Goal: Transaction & Acquisition: Purchase product/service

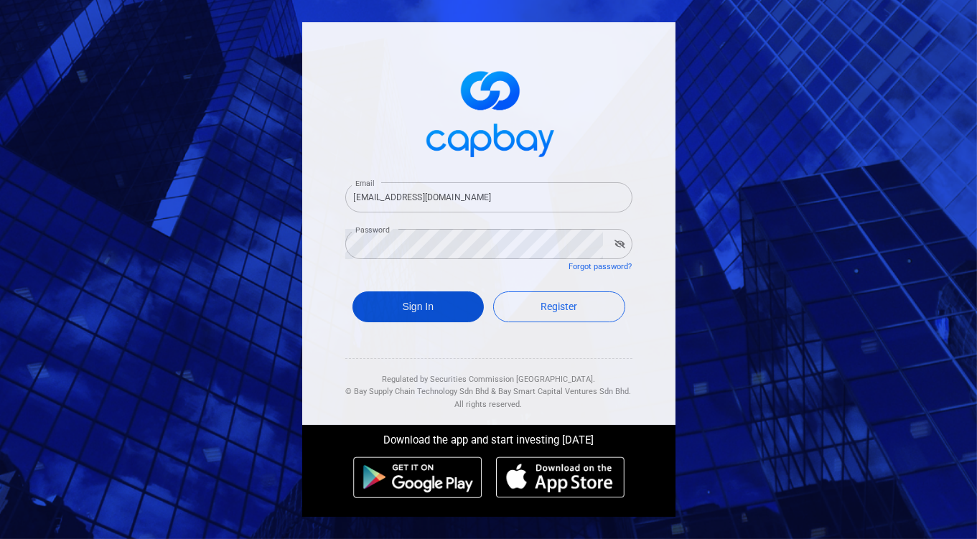
click at [418, 307] on button "Sign In" at bounding box center [418, 306] width 132 height 31
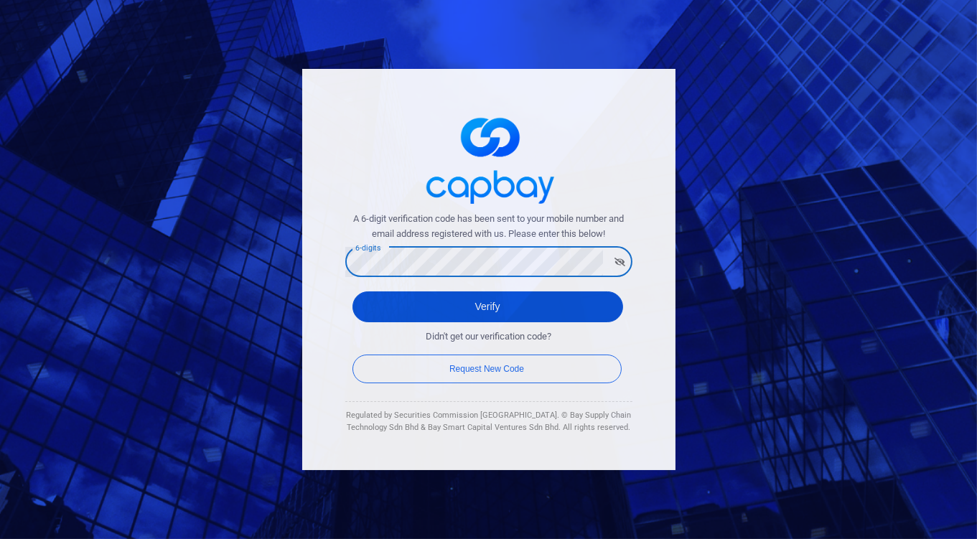
click at [452, 299] on button "Verify" at bounding box center [487, 306] width 271 height 31
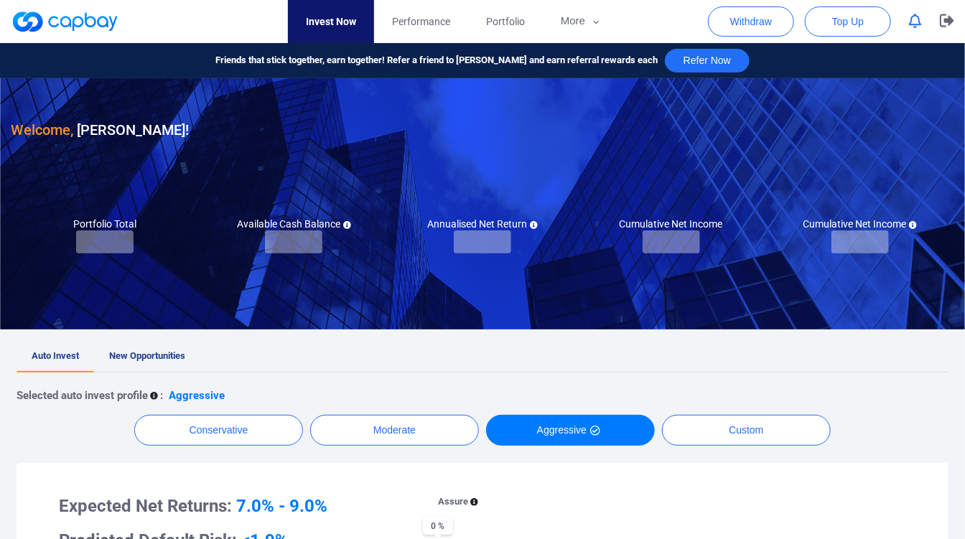
checkbox input "true"
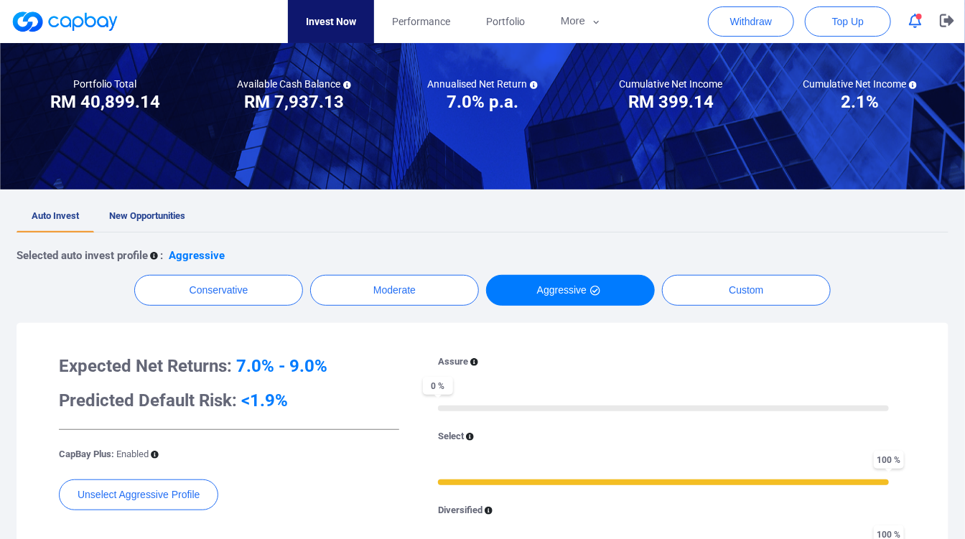
scroll to position [159, 0]
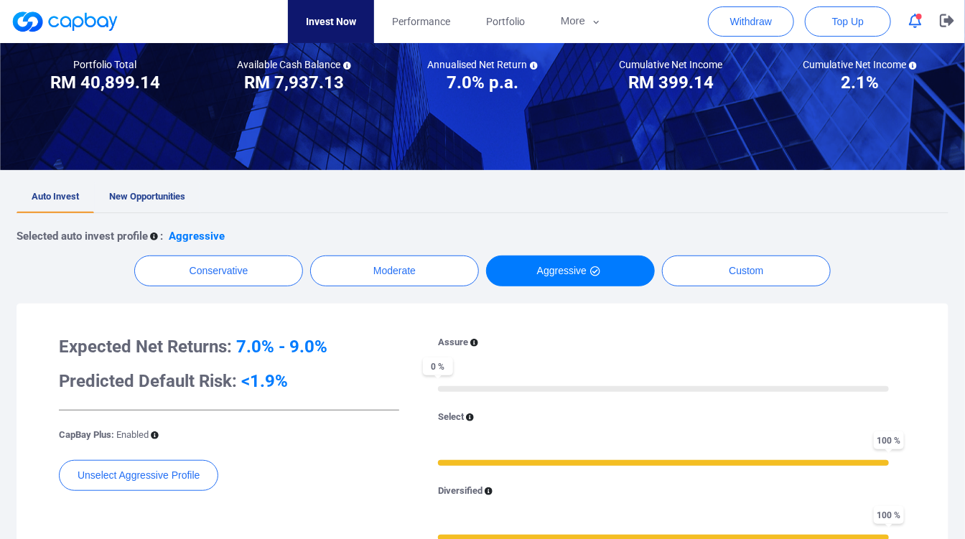
click at [151, 192] on span "New Opportunities" at bounding box center [147, 196] width 76 height 11
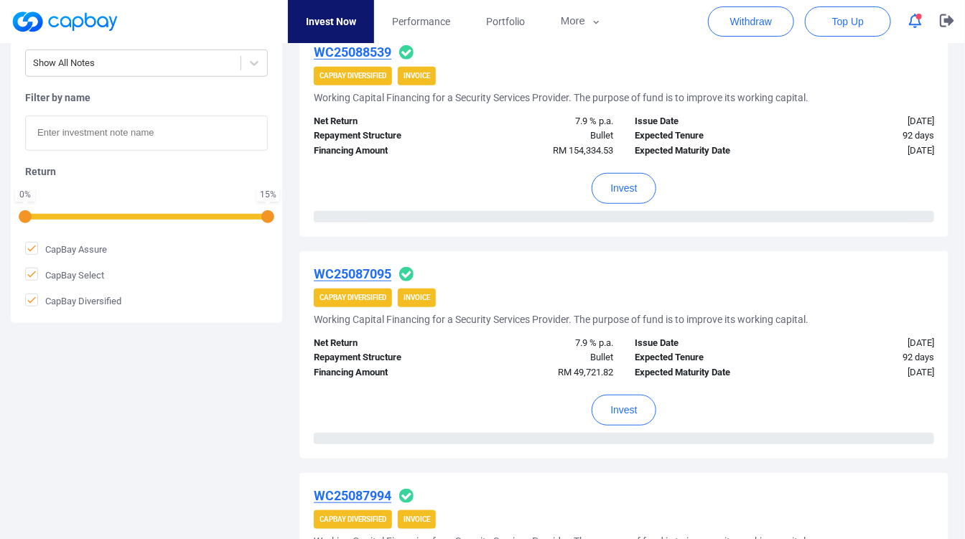
scroll to position [319, 0]
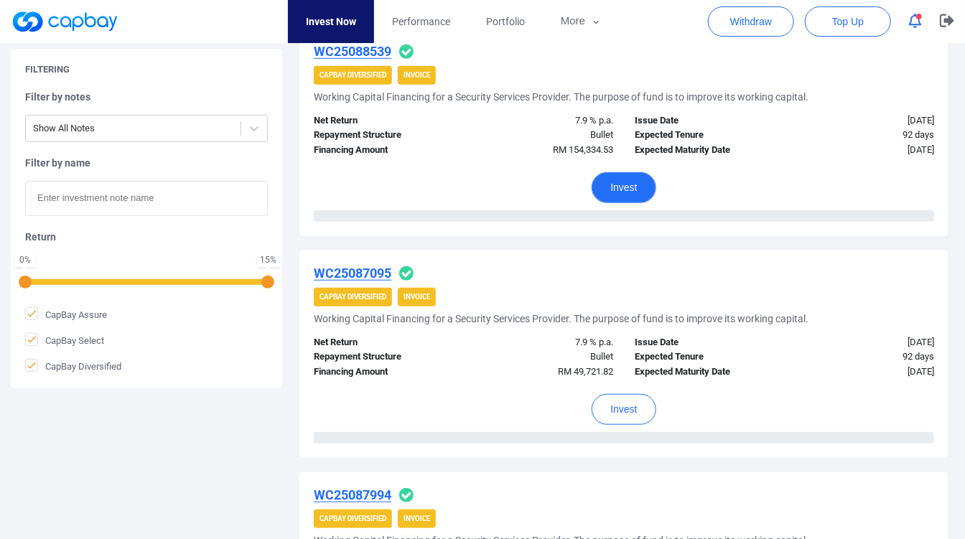
click at [626, 188] on button "Invest" at bounding box center [623, 187] width 64 height 31
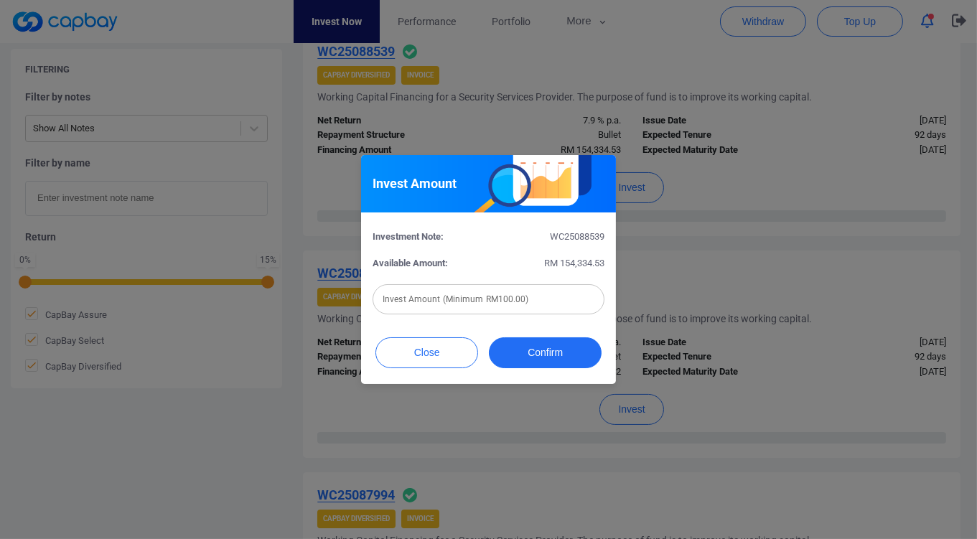
click at [507, 291] on div "Invest Amount (Minimum RM100.00) Invest Amount (Minimum RM100.00)" at bounding box center [488, 298] width 232 height 32
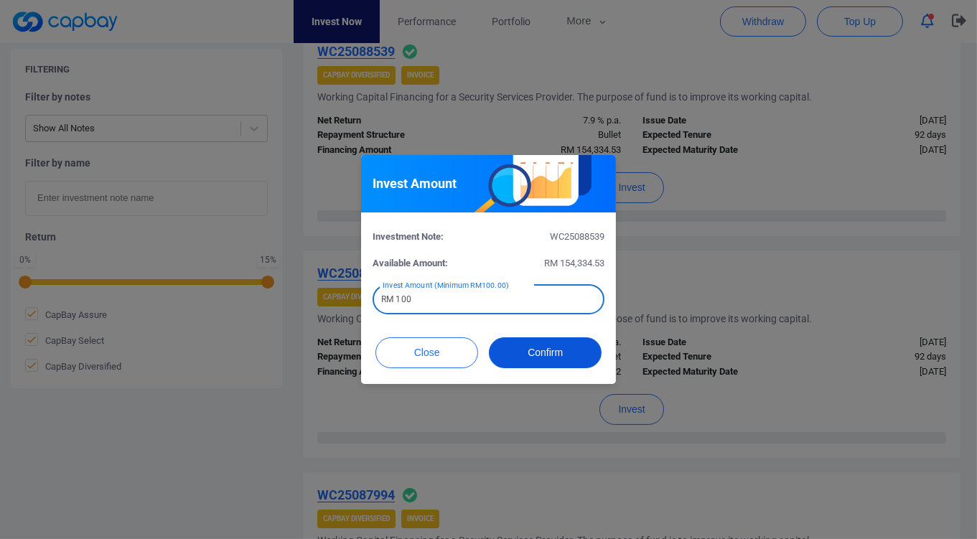
type input "RM 100"
click at [553, 360] on button "Confirm" at bounding box center [545, 352] width 113 height 31
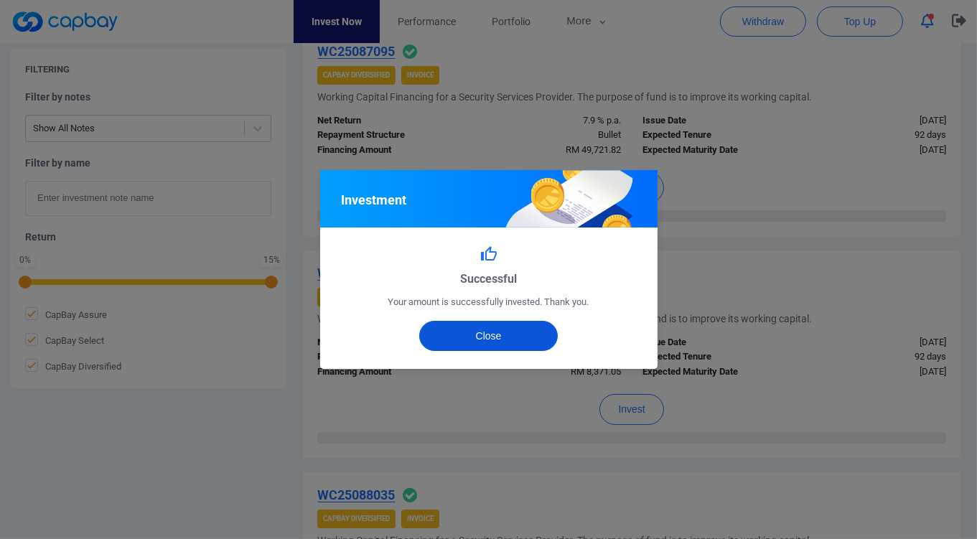
click at [502, 325] on button "Close" at bounding box center [488, 336] width 139 height 30
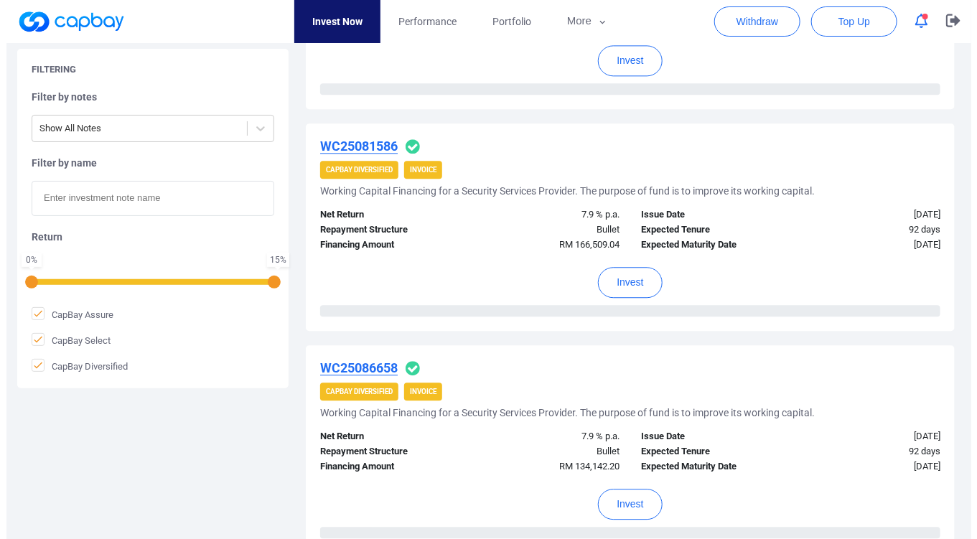
scroll to position [1435, 0]
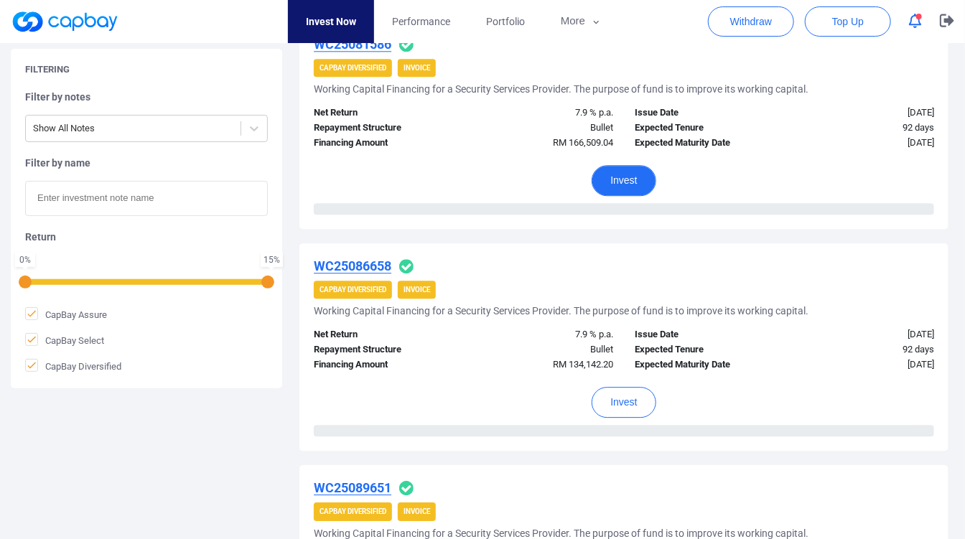
click at [627, 176] on button "Invest" at bounding box center [623, 180] width 64 height 31
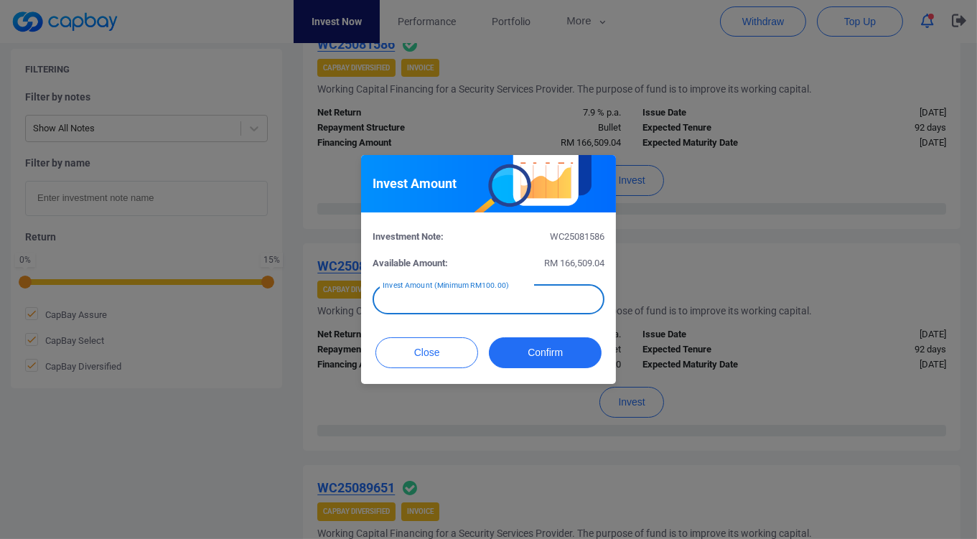
click at [486, 298] on input "text" at bounding box center [488, 299] width 232 height 30
type input "RM 100"
click at [588, 367] on div "Close Confirm" at bounding box center [488, 352] width 226 height 31
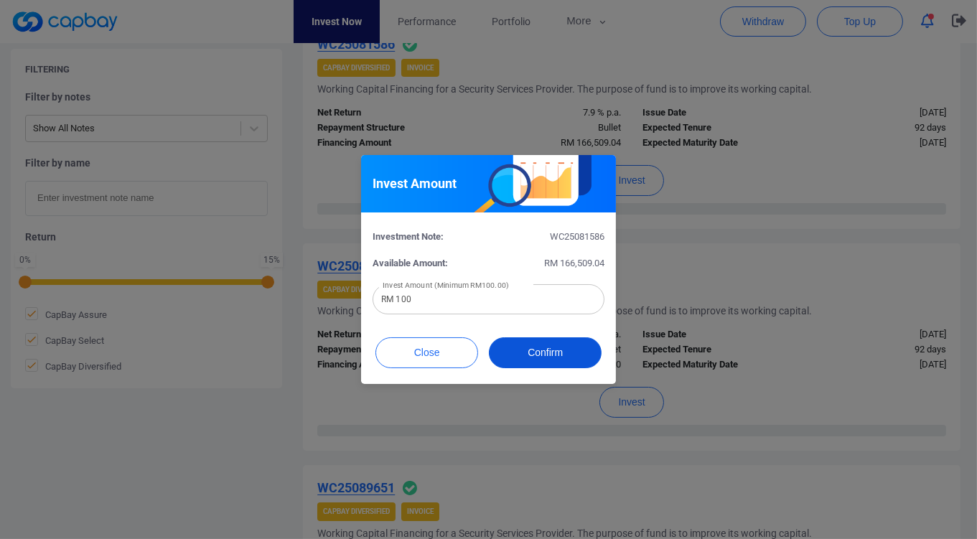
click at [550, 338] on button "Confirm" at bounding box center [545, 352] width 113 height 31
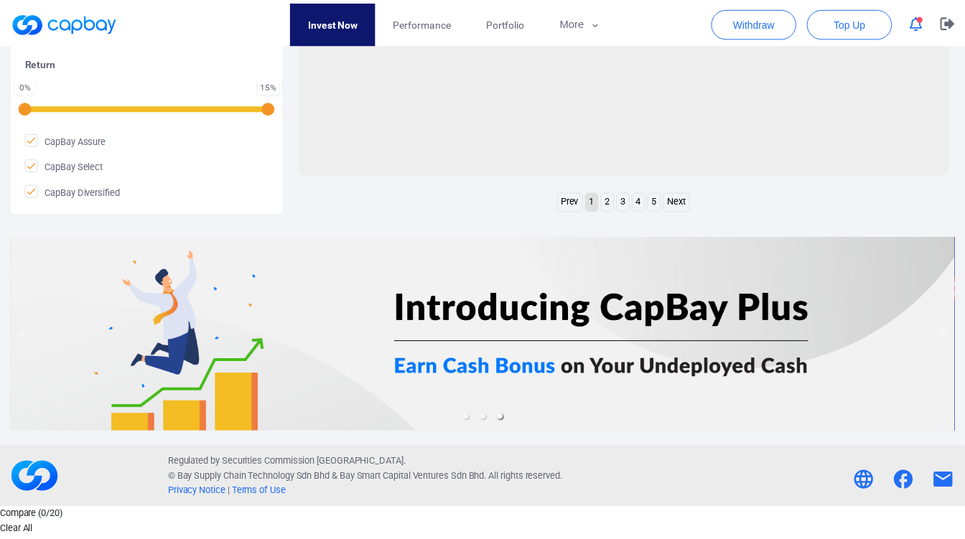
scroll to position [649, 0]
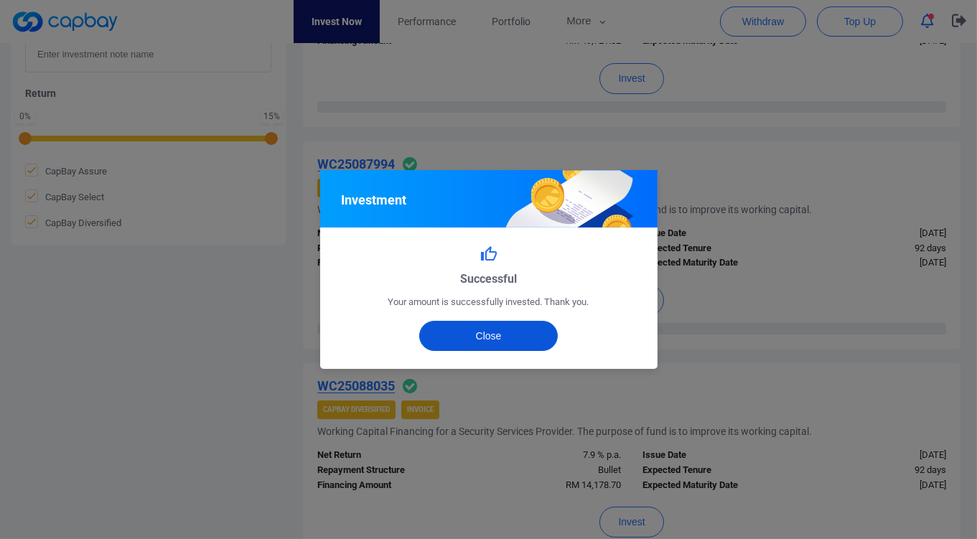
click at [534, 347] on button "Close" at bounding box center [488, 336] width 139 height 30
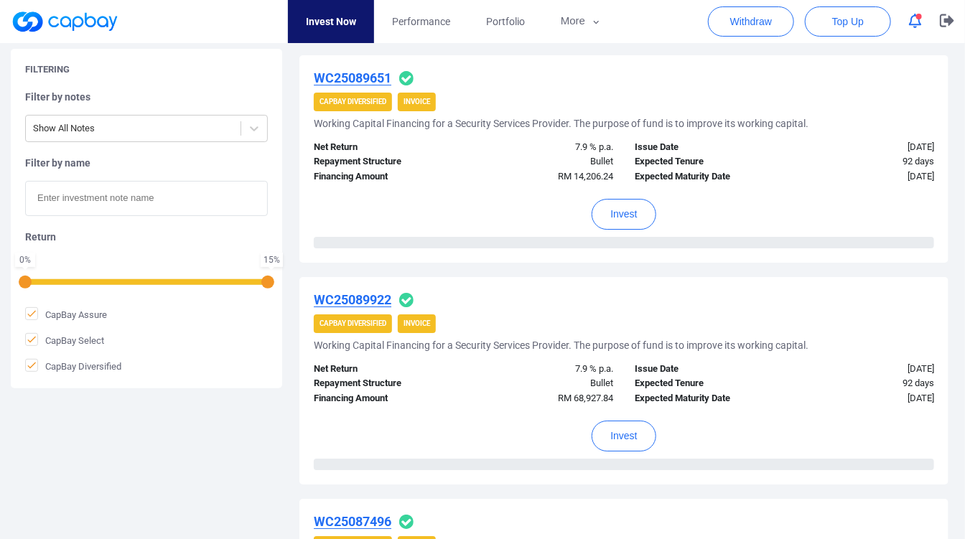
scroll to position [2324, 0]
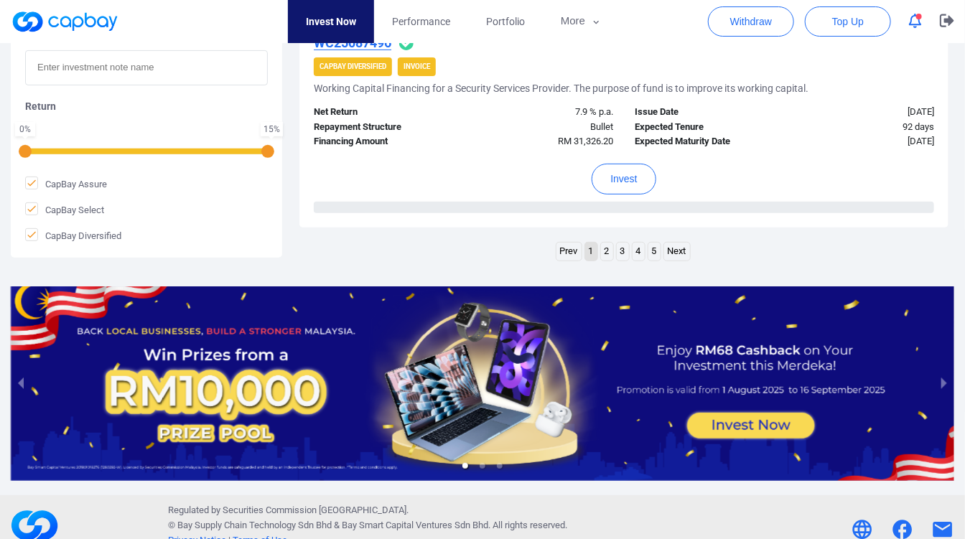
click at [606, 243] on link "2" at bounding box center [607, 252] width 12 height 18
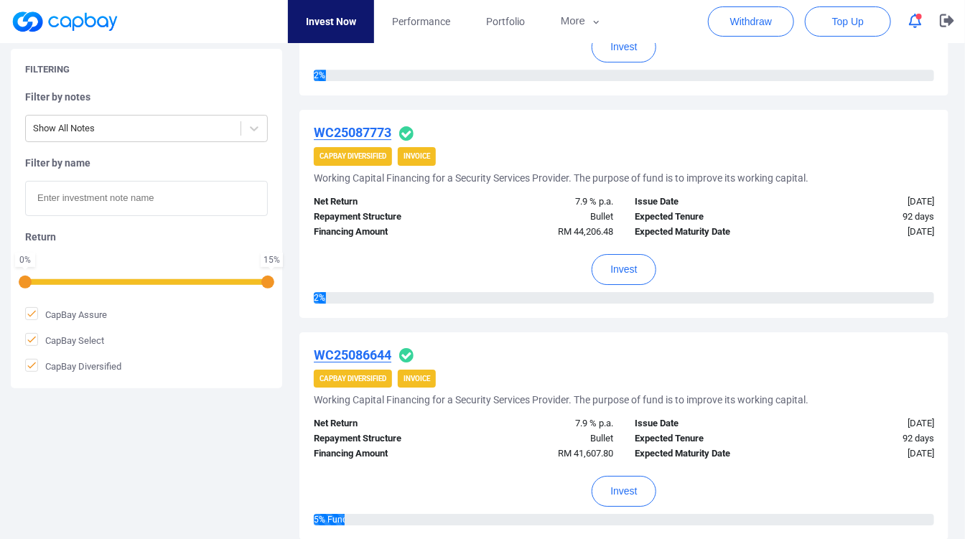
scroll to position [2299, 0]
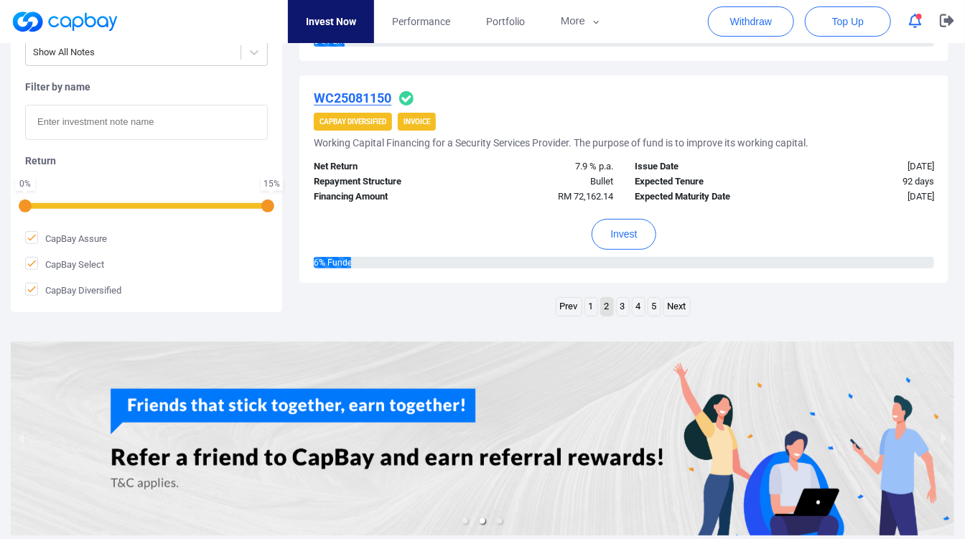
click at [627, 298] on link "3" at bounding box center [622, 307] width 12 height 18
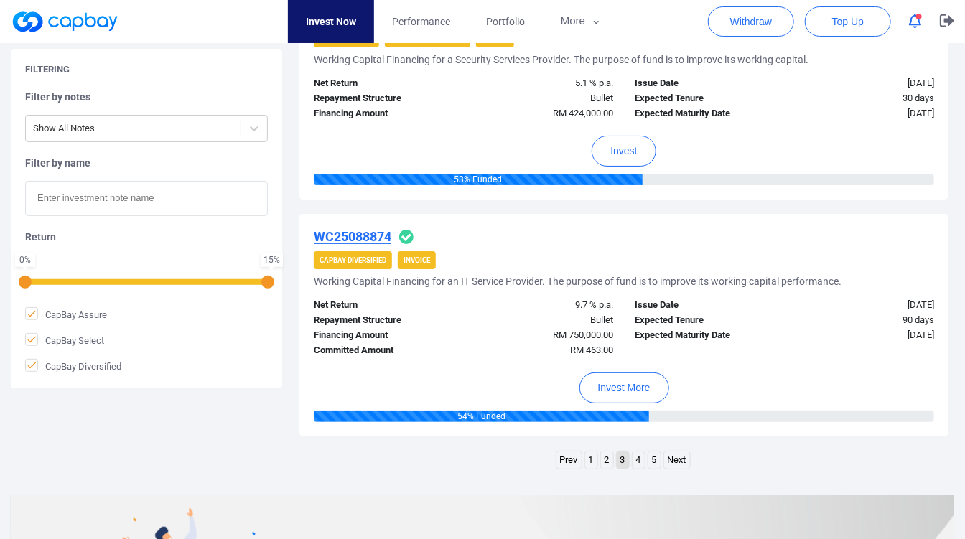
scroll to position [2219, 0]
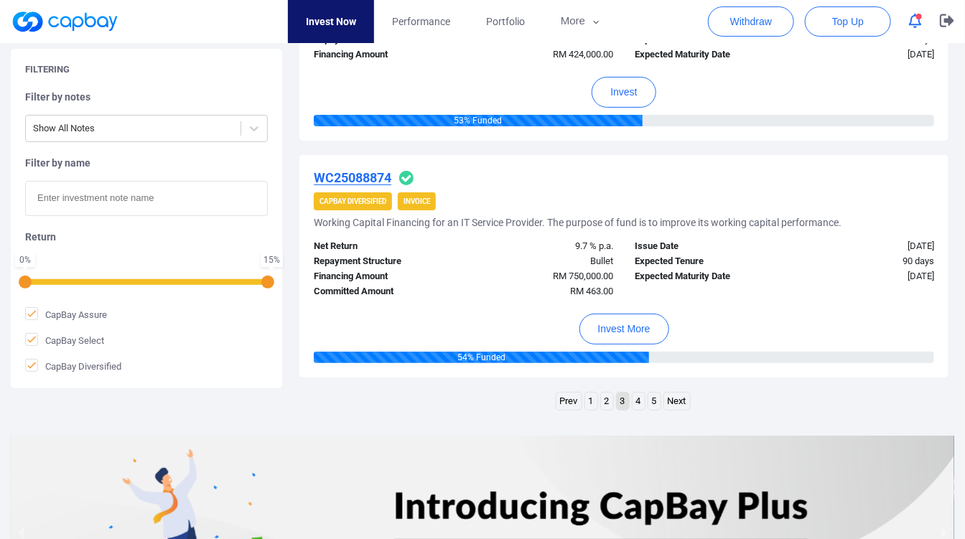
click at [632, 393] on link "4" at bounding box center [638, 402] width 12 height 18
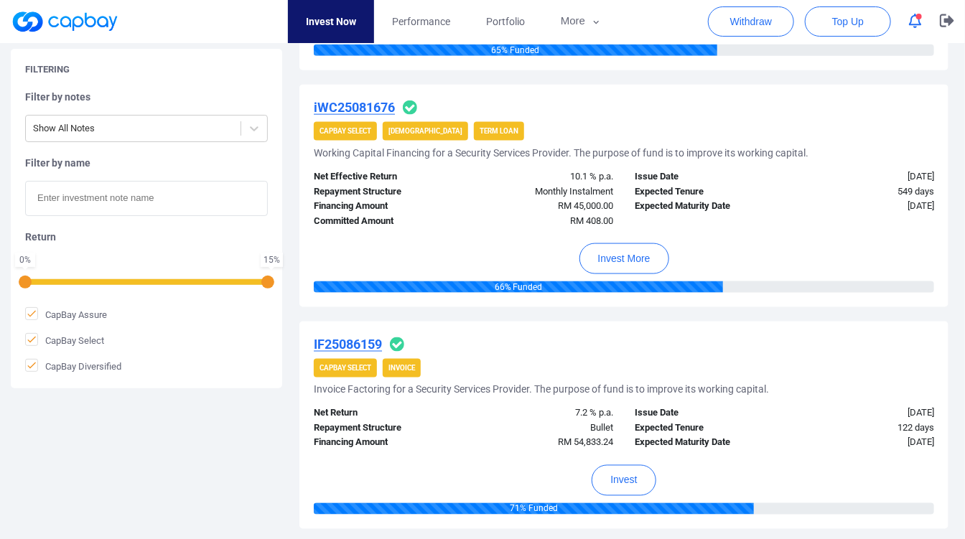
scroll to position [544, 0]
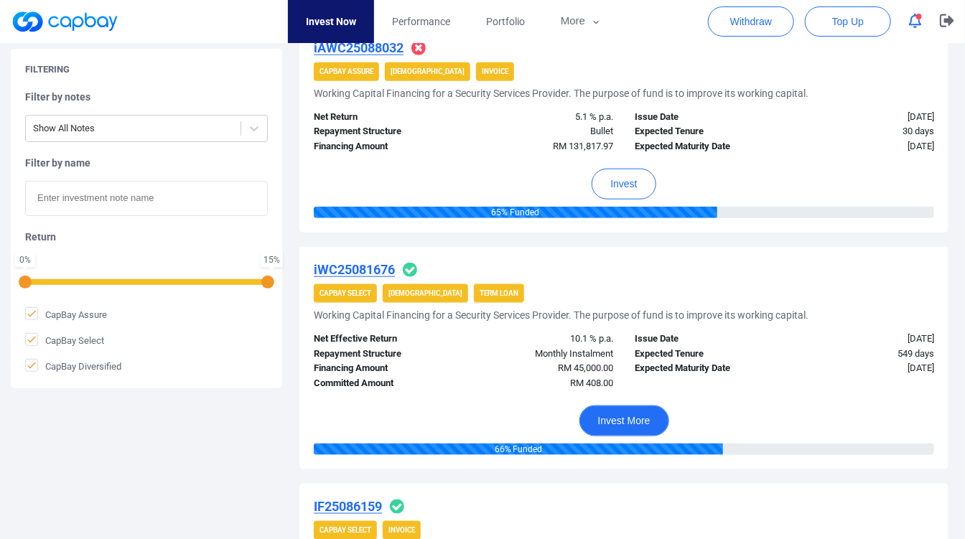
drag, startPoint x: 625, startPoint y: 414, endPoint x: 449, endPoint y: 354, distance: 186.6
click at [469, 359] on div "iWC25081676 CapBay Select Shariah Term Loan Working Capital Financing for a Sec…" at bounding box center [623, 358] width 649 height 222
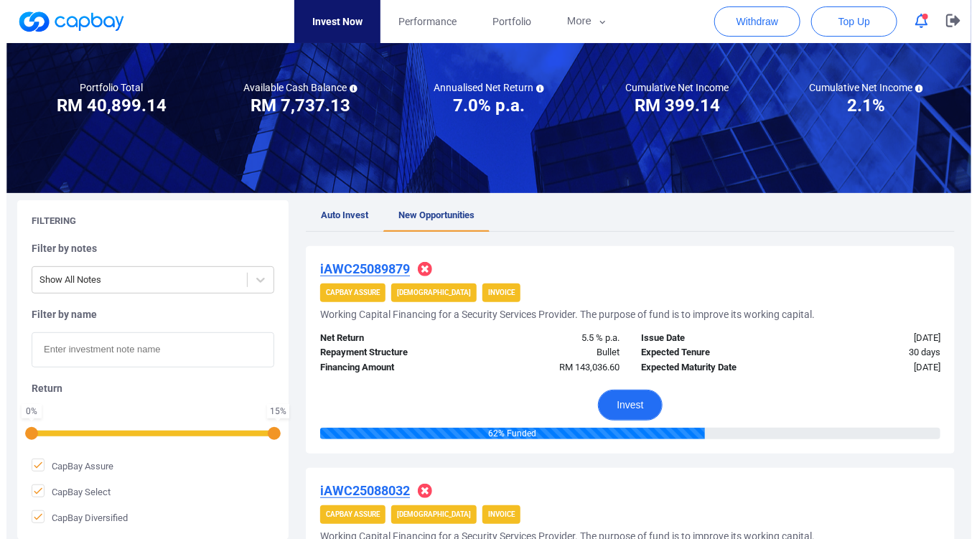
scroll to position [159, 0]
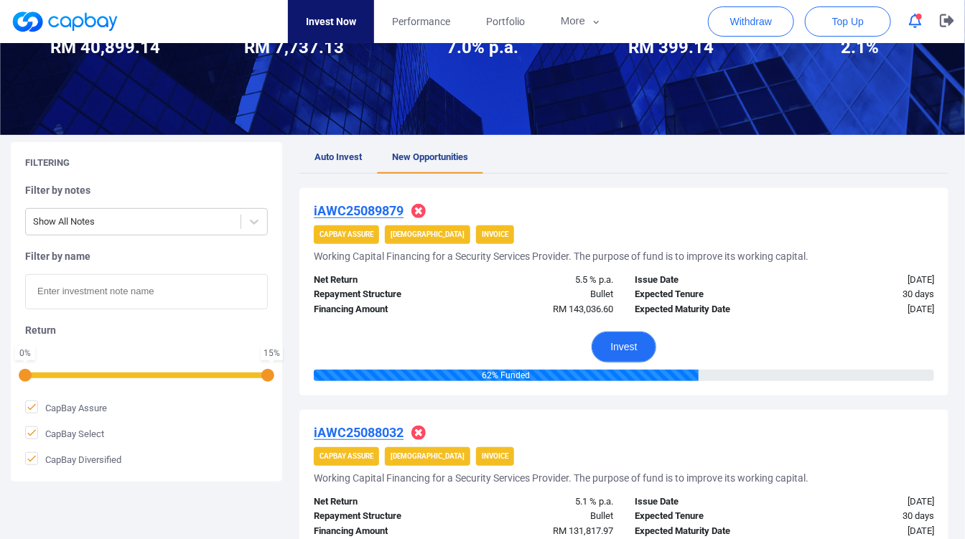
click at [602, 332] on button "Invest" at bounding box center [623, 347] width 64 height 31
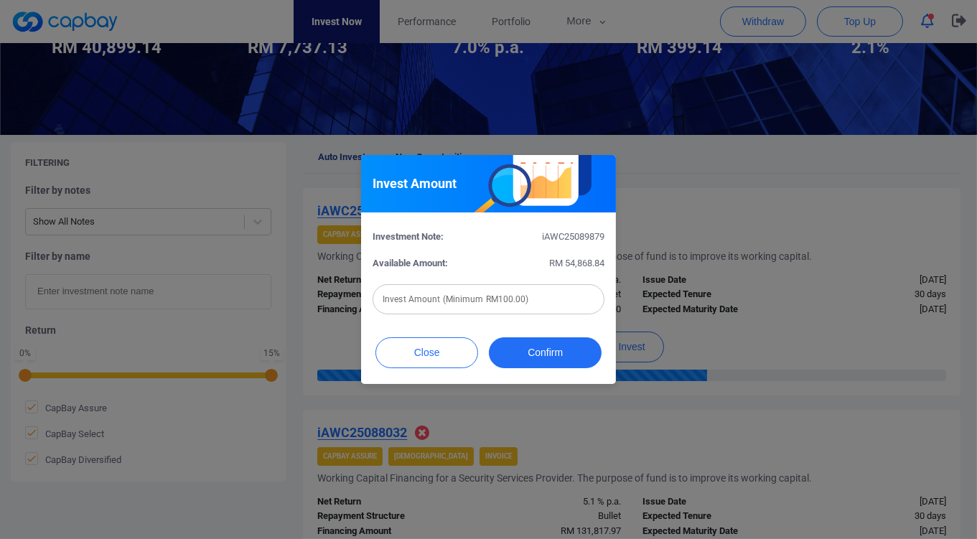
click at [537, 300] on input "text" at bounding box center [488, 299] width 232 height 30
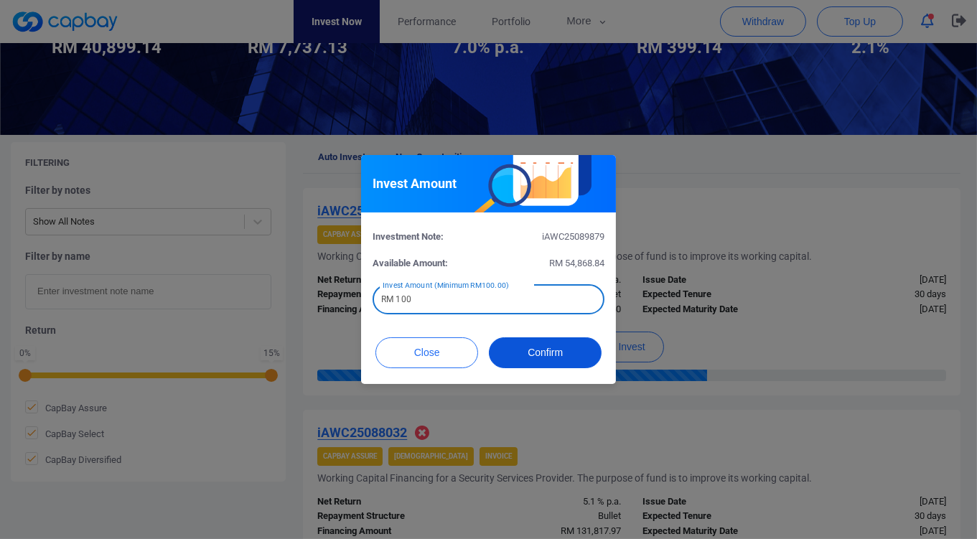
type input "RM 100"
click at [582, 354] on button "Confirm" at bounding box center [545, 352] width 113 height 31
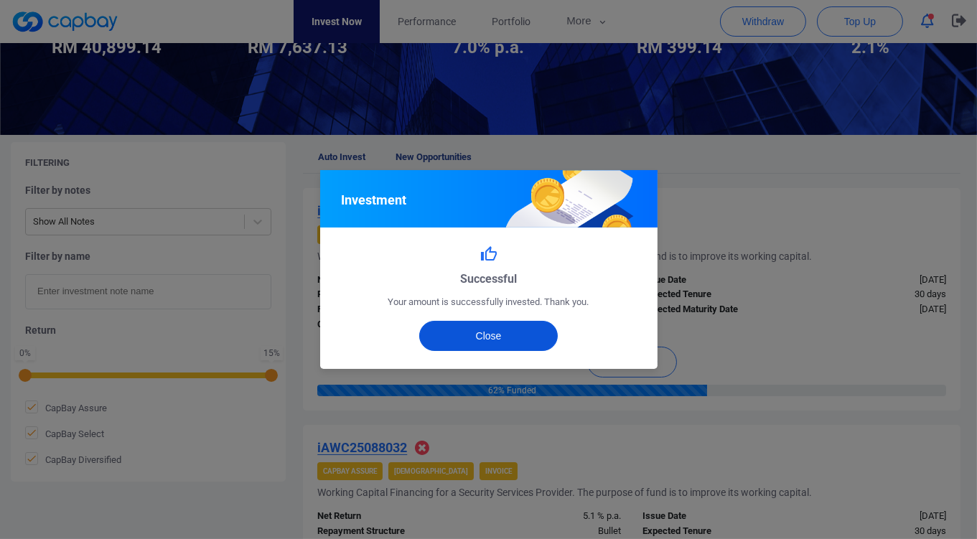
click at [543, 335] on button "Close" at bounding box center [488, 336] width 139 height 30
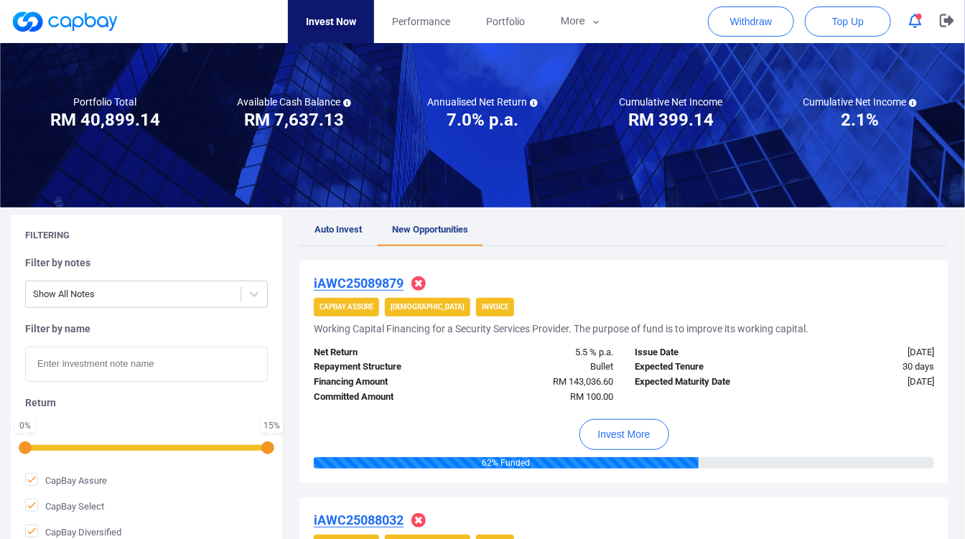
scroll to position [0, 0]
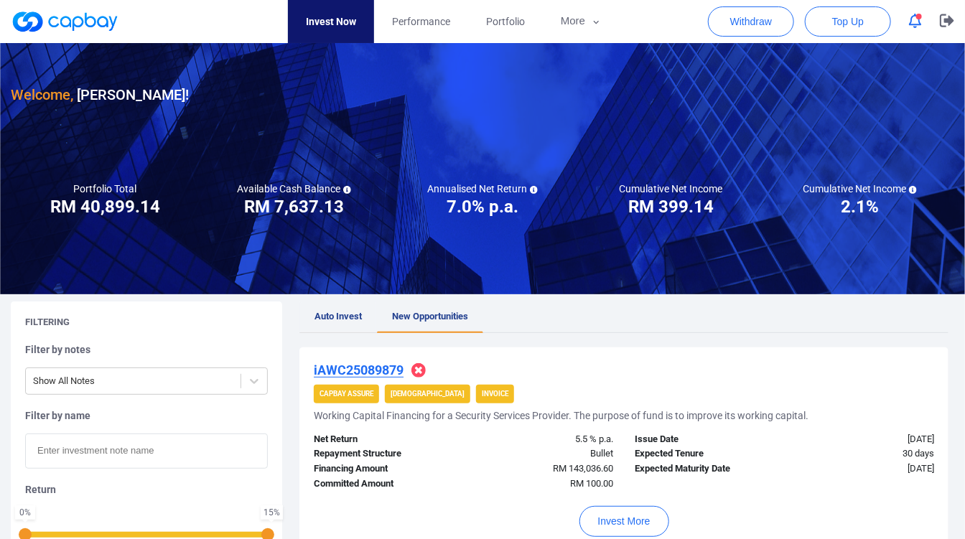
click at [343, 314] on span "Auto Invest" at bounding box center [337, 316] width 47 height 11
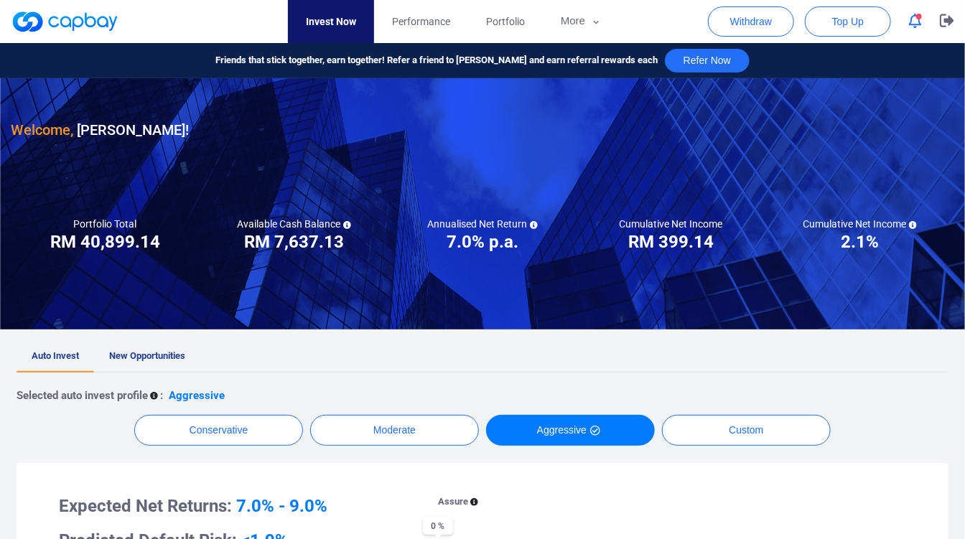
click at [350, 24] on link "Invest Now" at bounding box center [331, 21] width 86 height 43
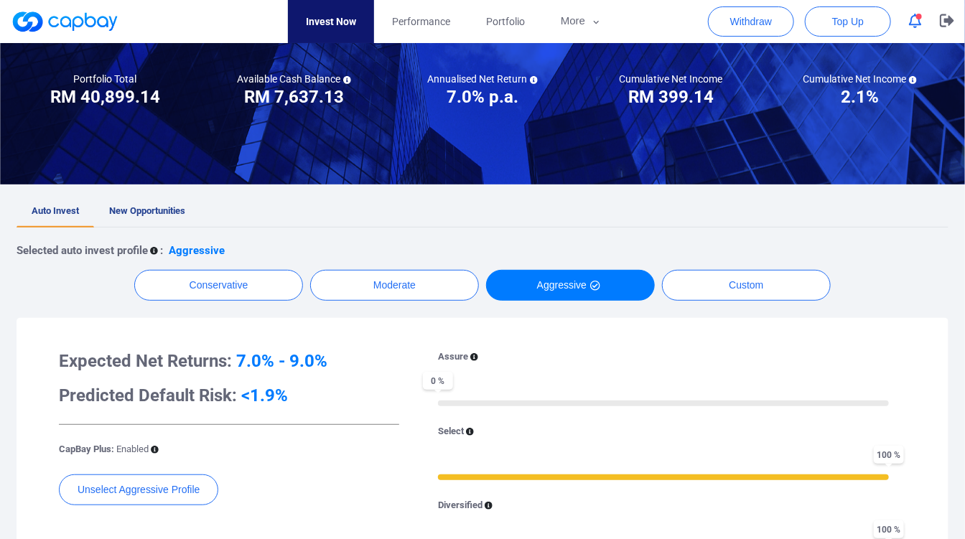
scroll to position [80, 0]
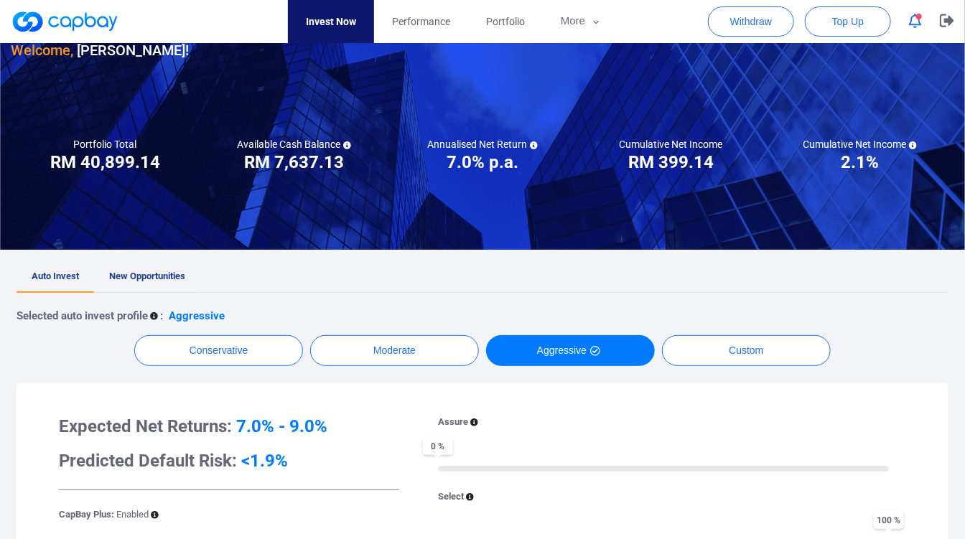
click at [160, 273] on span "New Opportunities" at bounding box center [147, 276] width 76 height 11
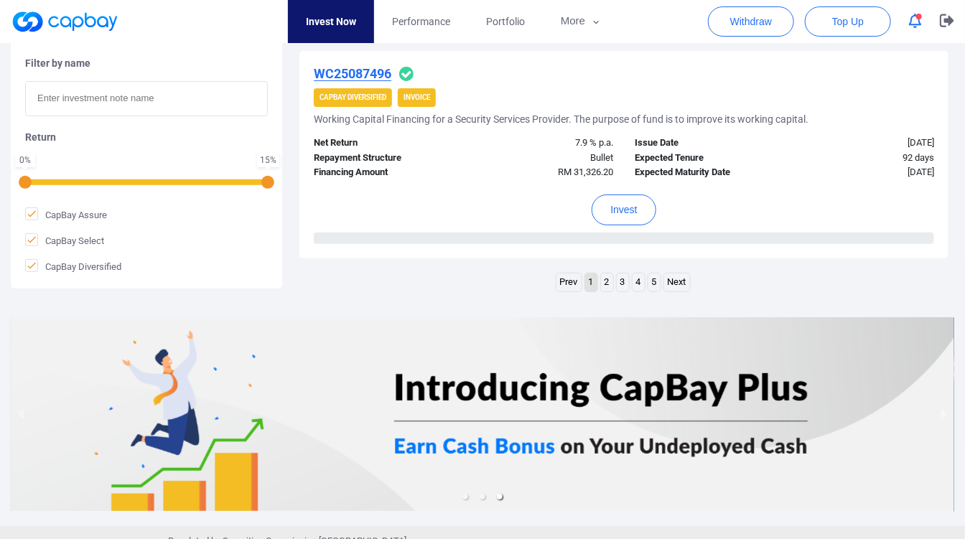
scroll to position [2333, 0]
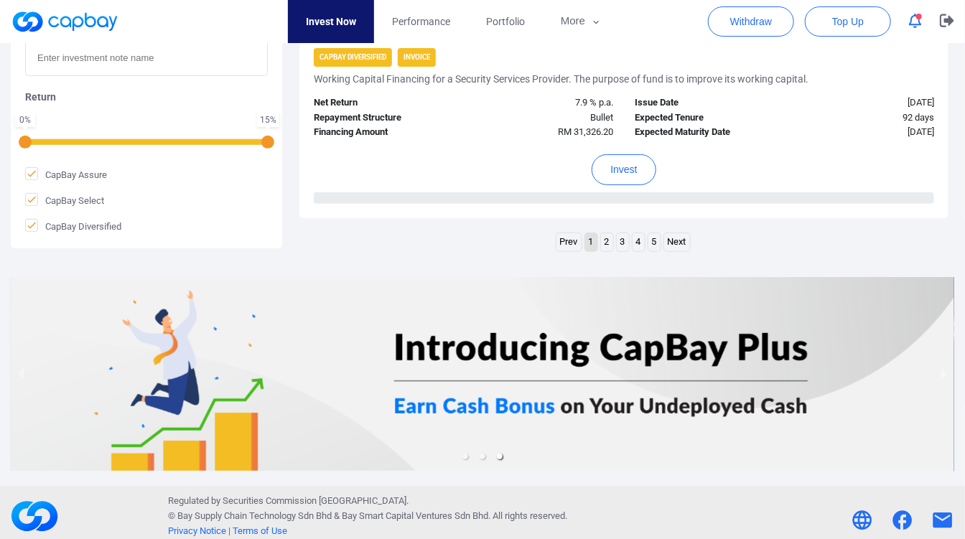
click at [608, 233] on link "2" at bounding box center [607, 242] width 12 height 18
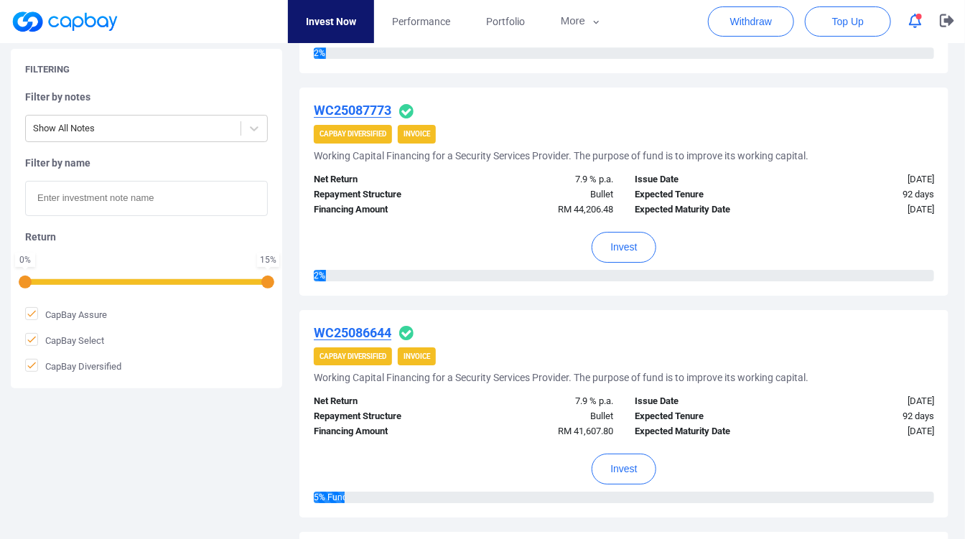
scroll to position [2162, 0]
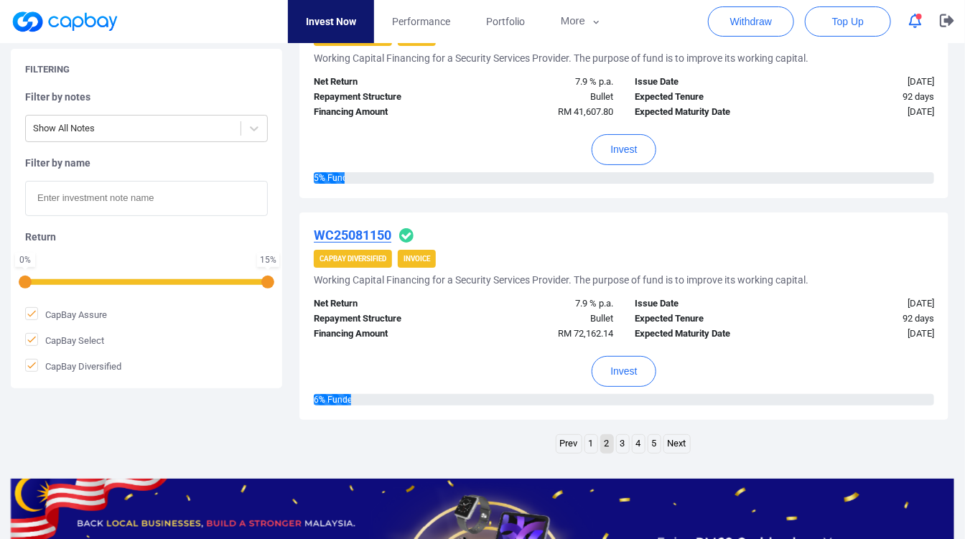
click at [615, 434] on ul "Prev 1 2 3 4 5 Next" at bounding box center [623, 445] width 137 height 23
click at [621, 435] on link "3" at bounding box center [622, 444] width 12 height 18
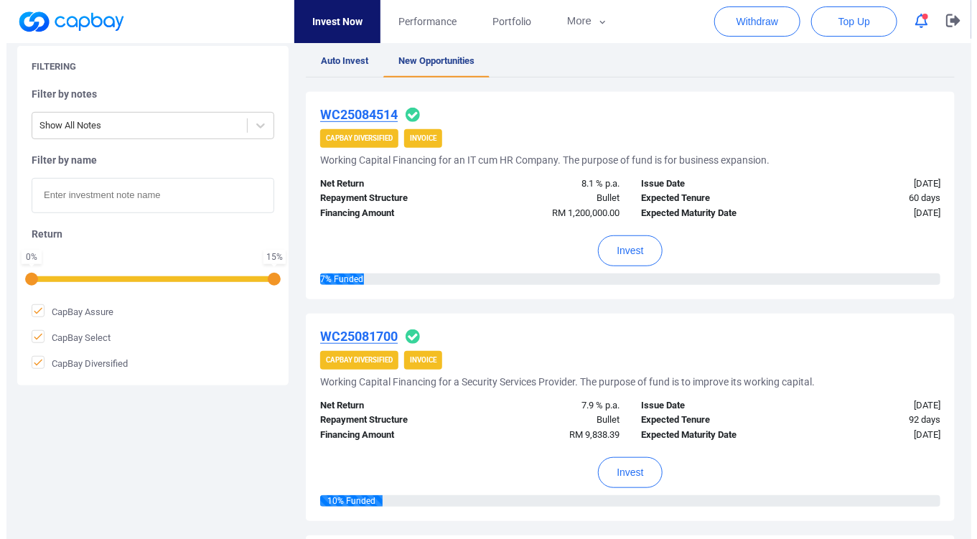
scroll to position [183, 0]
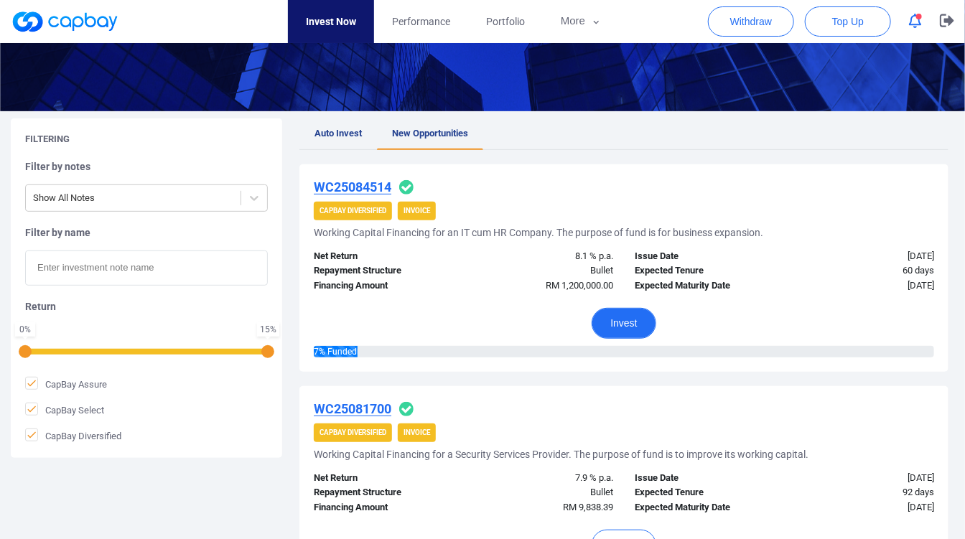
click at [609, 321] on button "Invest" at bounding box center [623, 323] width 64 height 31
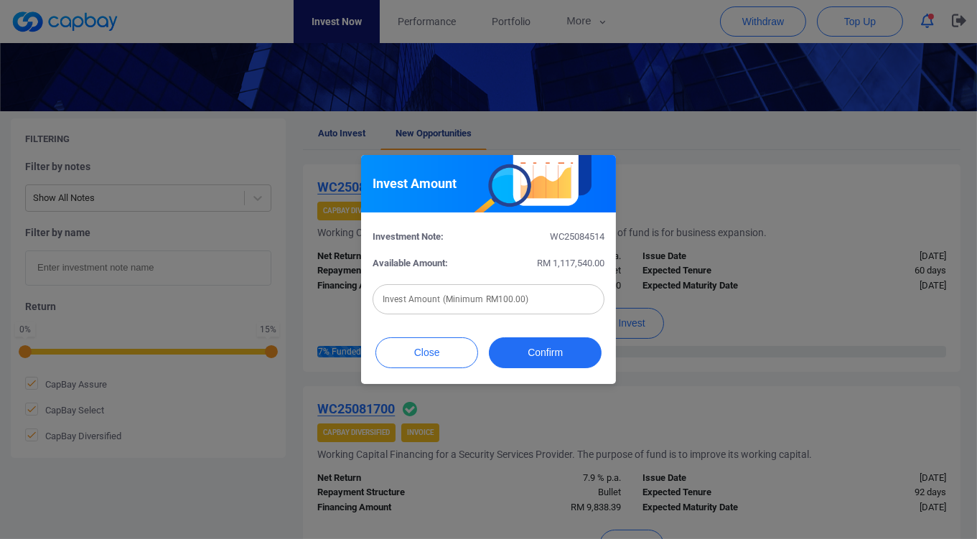
click at [437, 296] on input "text" at bounding box center [488, 299] width 232 height 30
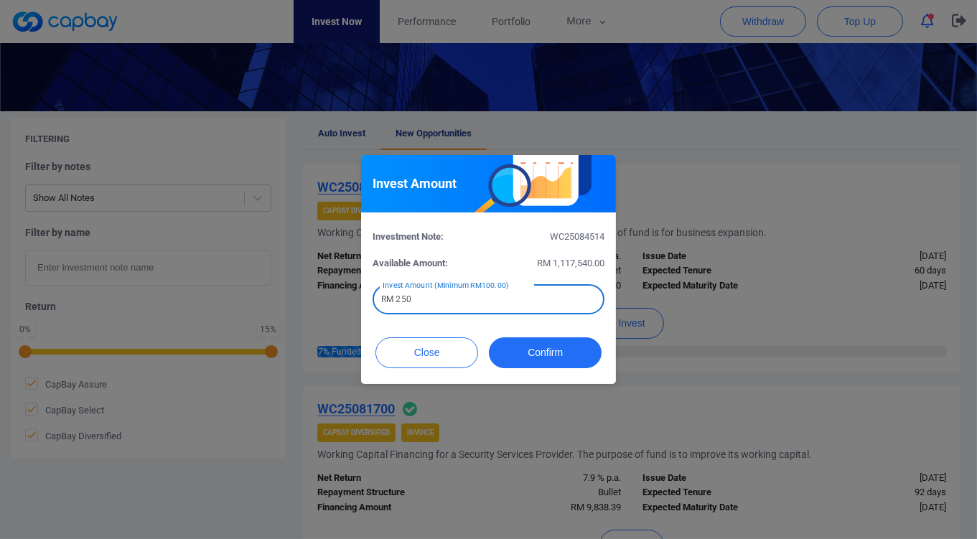
drag, startPoint x: 444, startPoint y: 310, endPoint x: 336, endPoint y: 295, distance: 109.4
click at [332, 295] on div "Invest Amount Investment Note: WC25084514 Available Amount: RM 1,117,540.00 Inv…" at bounding box center [488, 269] width 977 height 539
type input "RM 300"
click at [561, 354] on button "Confirm" at bounding box center [545, 352] width 113 height 31
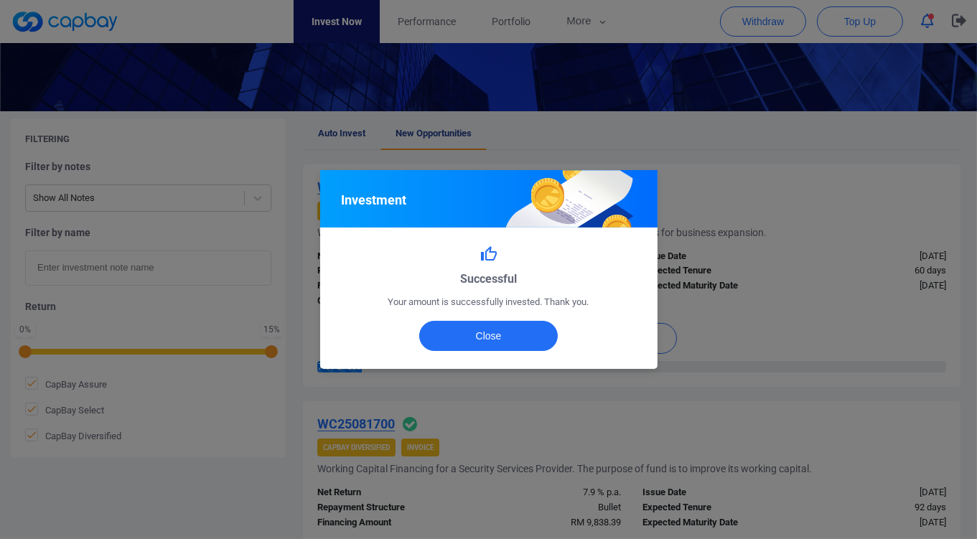
click at [526, 316] on div "Successful Your amount is successfully invested. Thank you. Close" at bounding box center [488, 297] width 337 height 141
click at [530, 337] on button "Close" at bounding box center [488, 336] width 139 height 30
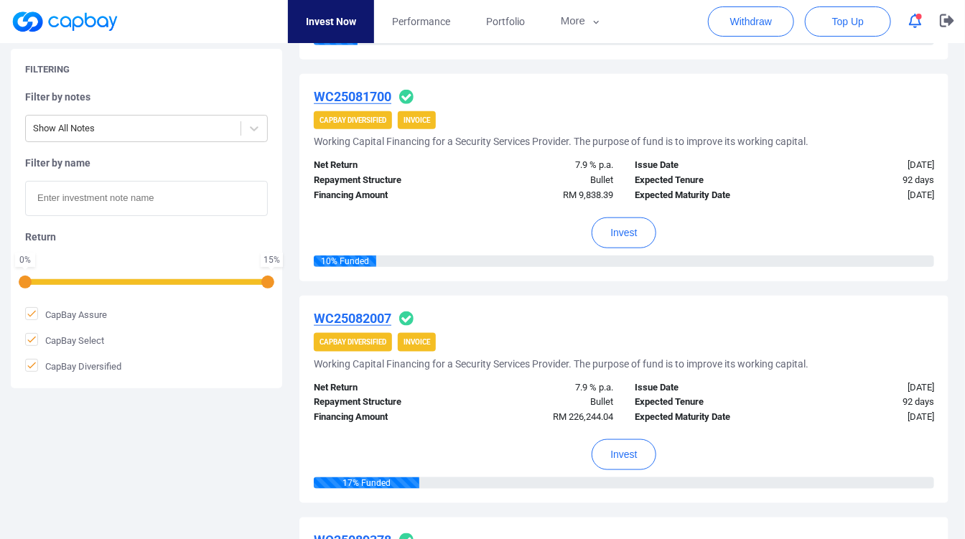
scroll to position [558, 0]
